Goal: Transaction & Acquisition: Subscribe to service/newsletter

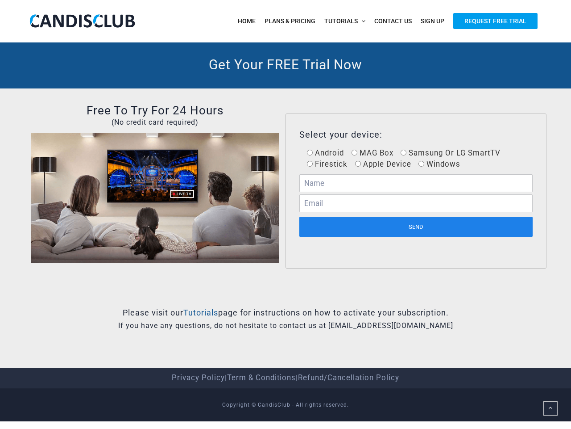
click at [286, 210] on div "Select your device: Android MAG Box Samsung Or LG SmartTV Firestick Apple Devic…" at bounding box center [416, 190] width 261 height 155
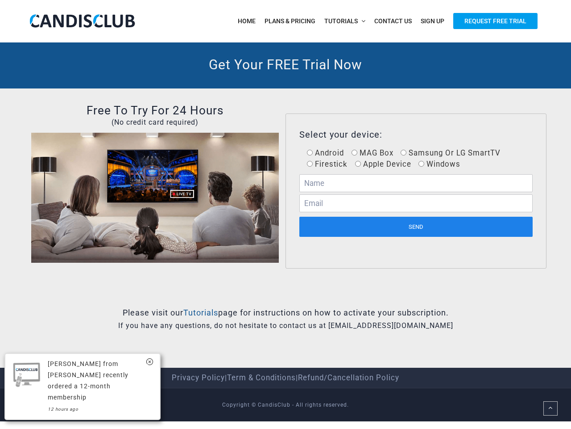
click at [310, 152] on input "Android" at bounding box center [310, 153] width 6 height 6
radio input "true"
click at [354, 152] on span "Android MAG Box Samsung Or LG SmartTV Firestick Apple Device Windows" at bounding box center [400, 158] width 201 height 20
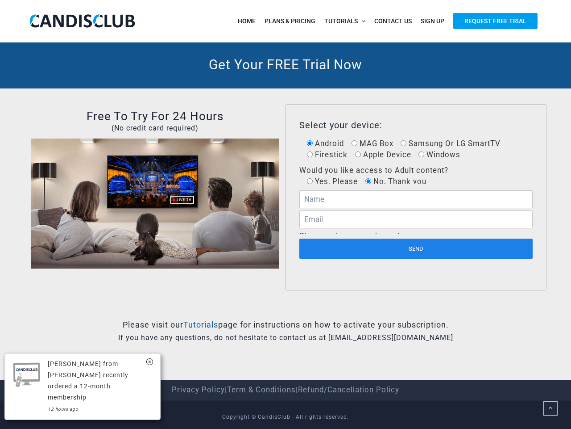
click at [404, 152] on span "Apple Device" at bounding box center [386, 154] width 50 height 9
click at [361, 152] on input "Apple Device" at bounding box center [358, 154] width 6 height 6
radio input "true"
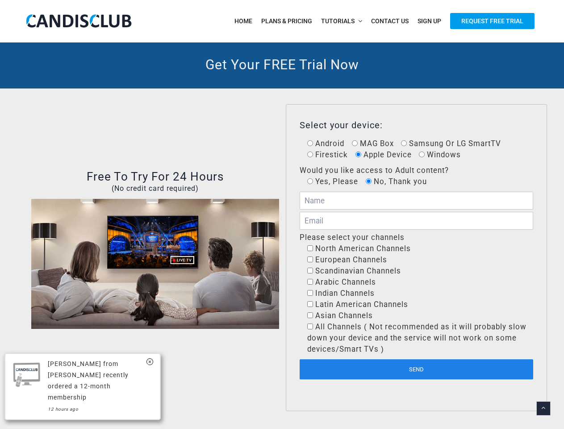
click at [310, 163] on div "Select your device: Android MAG Box Samsung Or LG SmartTV Firestick Apple Devic…" at bounding box center [416, 258] width 233 height 277
click at [358, 163] on div "Select your device: Android MAG Box Samsung Or LG SmartTV Firestick Apple Devic…" at bounding box center [416, 258] width 233 height 277
click at [421, 163] on div "Select your device: Android MAG Box Samsung Or LG SmartTV Firestick Apple Devic…" at bounding box center [416, 258] width 233 height 277
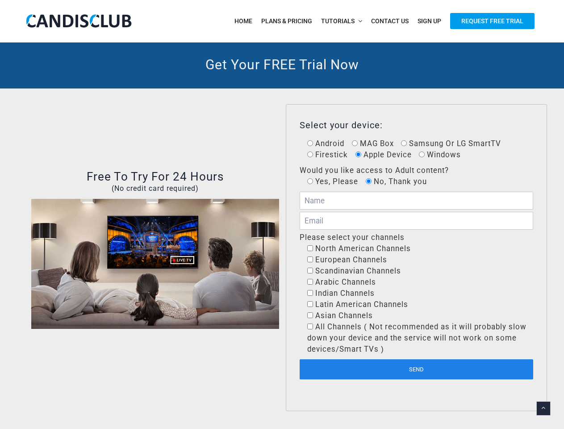
click at [416, 183] on span "No, Thank you" at bounding box center [398, 181] width 55 height 9
click at [371, 183] on input "No, Thank you" at bounding box center [369, 181] width 6 height 6
click at [416, 203] on input "text" at bounding box center [416, 200] width 233 height 18
click at [416, 226] on input "email" at bounding box center [416, 221] width 233 height 18
